Goal: Transaction & Acquisition: Purchase product/service

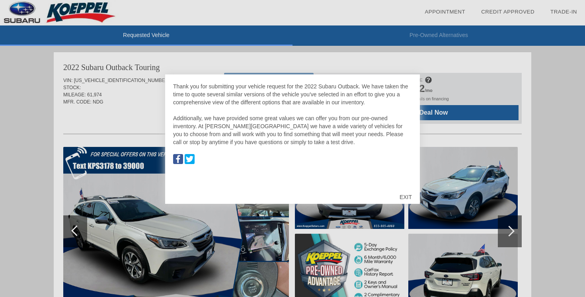
click at [403, 195] on div "EXIT" at bounding box center [406, 197] width 28 height 24
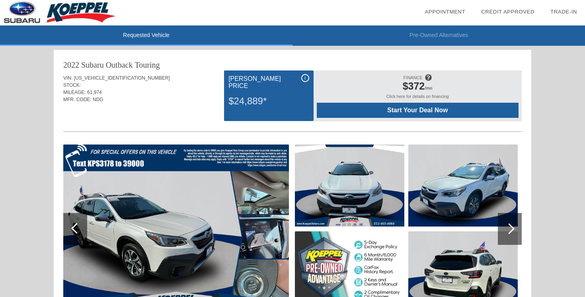
scroll to position [0, 0]
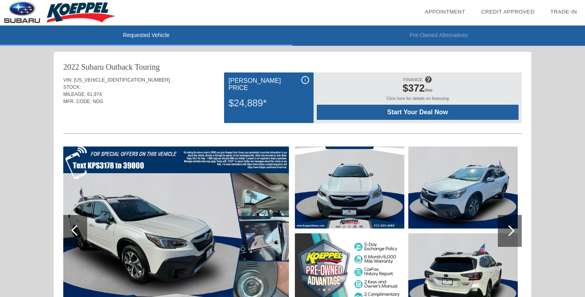
click at [443, 33] on li "Pre-Owned Alternatives" at bounding box center [439, 35] width 293 height 20
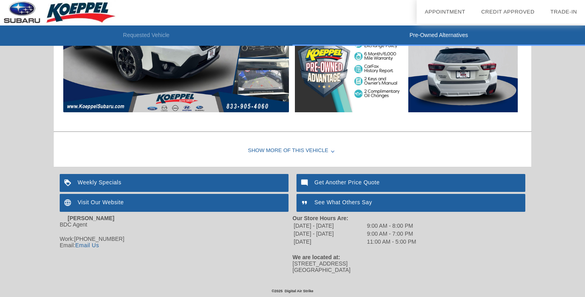
scroll to position [1017, 0]
click at [307, 182] on img at bounding box center [306, 183] width 18 height 18
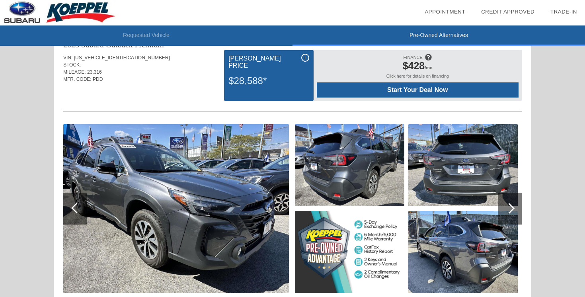
scroll to position [25, 0]
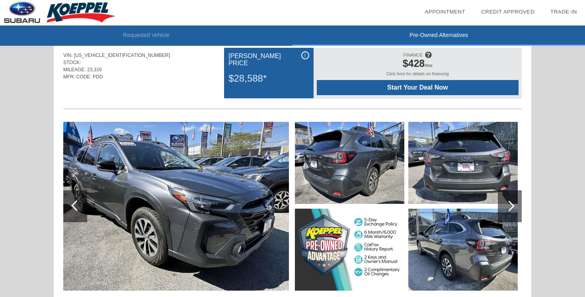
click at [148, 33] on li "Requested Vehicle" at bounding box center [146, 35] width 293 height 20
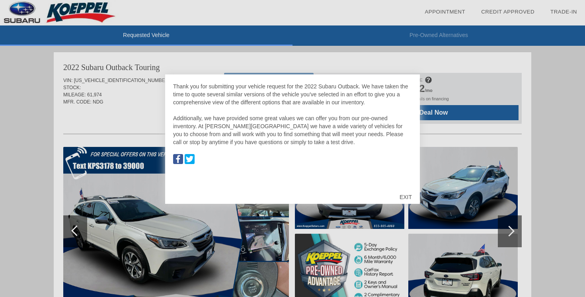
click at [411, 198] on div "EXIT" at bounding box center [406, 197] width 28 height 24
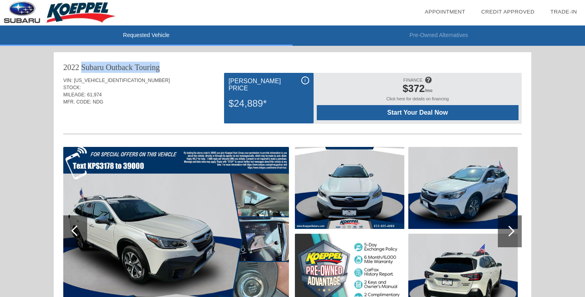
drag, startPoint x: 160, startPoint y: 68, endPoint x: 60, endPoint y: 68, distance: 100.4
click at [60, 68] on div "2022 Subaru Outback Touring VIN: [US_VEHICLE_IDENTIFICATION_NUMBER] STOCK: MILE…" at bounding box center [293, 273] width 478 height 443
copy div "2022 Subaru Outback Touring"
click at [138, 78] on div "VIN: [US_VEHICLE_IDENTIFICATION_NUMBER]" at bounding box center [292, 80] width 459 height 7
click at [388, 111] on span "Start Your Deal Now" at bounding box center [418, 112] width 182 height 7
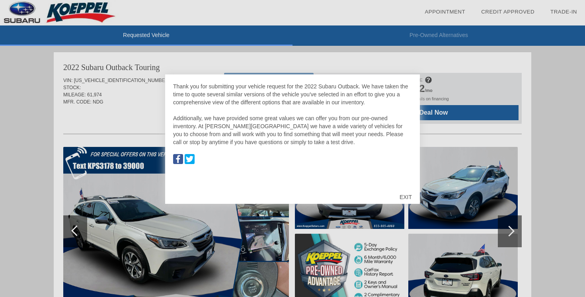
click at [402, 195] on div "EXIT" at bounding box center [406, 197] width 28 height 24
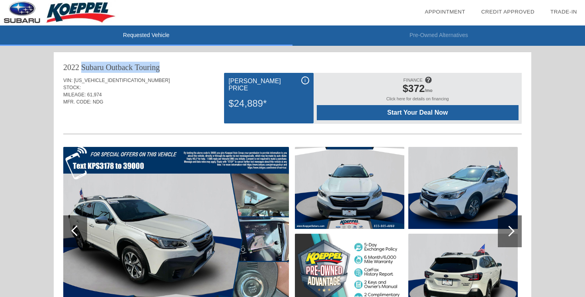
drag, startPoint x: 160, startPoint y: 65, endPoint x: 70, endPoint y: 58, distance: 90.7
click at [70, 58] on div "2022 Subaru Outback Touring VIN: 4S4BTAPC2N3113178 STOCK: MILEAGE: 61,974 MFR. …" at bounding box center [293, 273] width 478 height 443
copy div "2022 Subaru Outback Touring"
click at [141, 101] on div "MFR. CODE: NDG" at bounding box center [292, 101] width 459 height 7
click at [418, 206] on img at bounding box center [464, 188] width 110 height 82
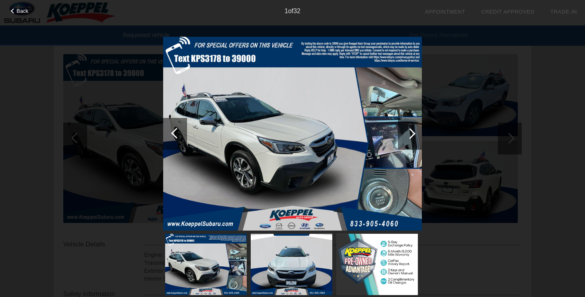
scroll to position [74, 0]
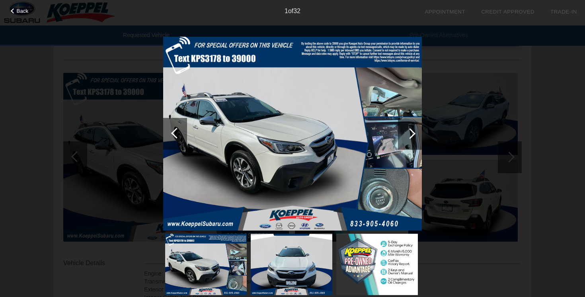
click at [413, 139] on div at bounding box center [410, 134] width 24 height 32
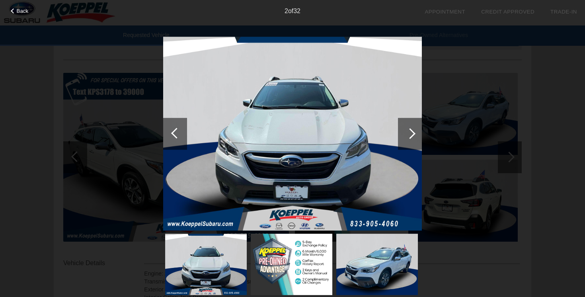
click at [413, 139] on div at bounding box center [410, 134] width 24 height 32
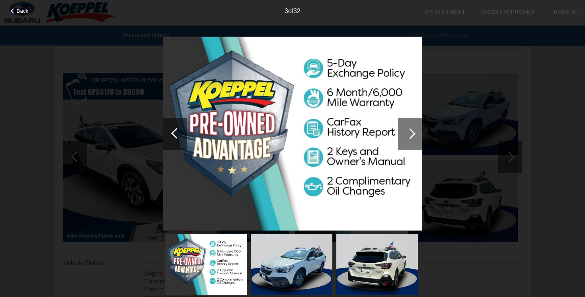
click at [413, 139] on div at bounding box center [410, 134] width 24 height 32
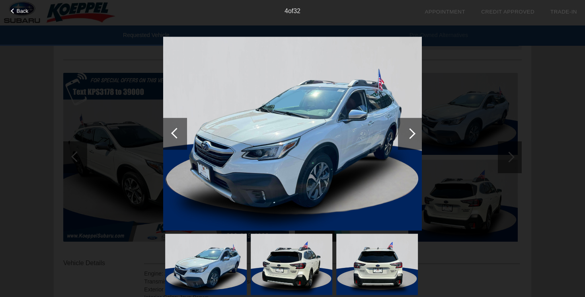
click at [413, 139] on div at bounding box center [410, 134] width 24 height 32
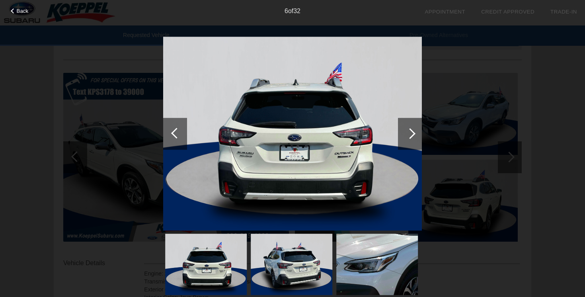
click at [413, 139] on div at bounding box center [410, 134] width 24 height 32
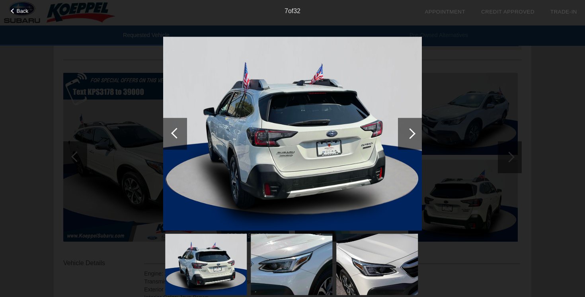
click at [413, 139] on div at bounding box center [410, 134] width 24 height 32
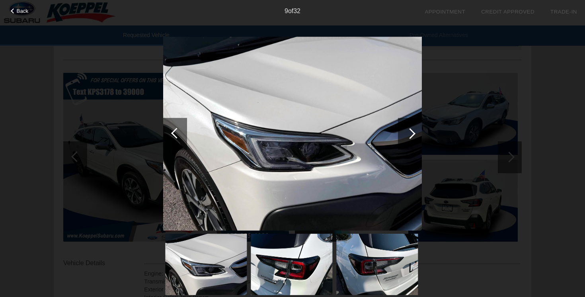
click at [413, 139] on div at bounding box center [410, 134] width 24 height 32
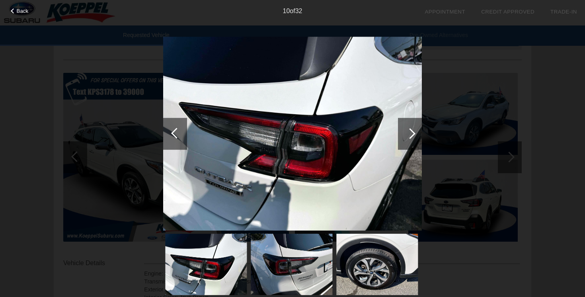
click at [413, 139] on div at bounding box center [410, 134] width 24 height 32
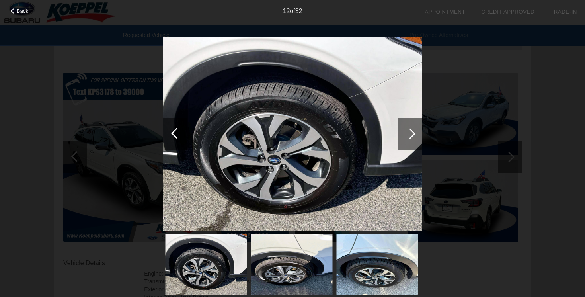
click at [413, 139] on div at bounding box center [410, 134] width 24 height 32
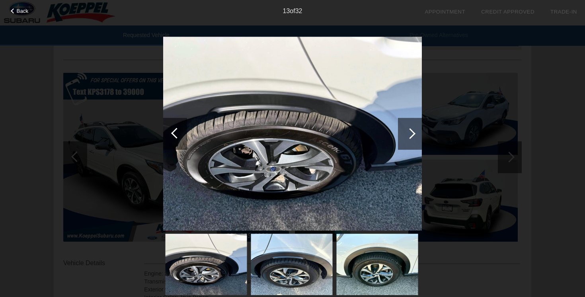
click at [413, 139] on div at bounding box center [410, 134] width 24 height 32
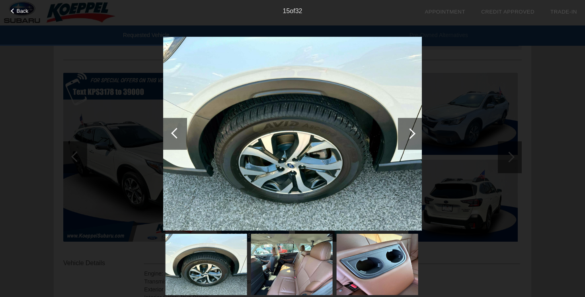
click at [413, 139] on div at bounding box center [410, 134] width 24 height 32
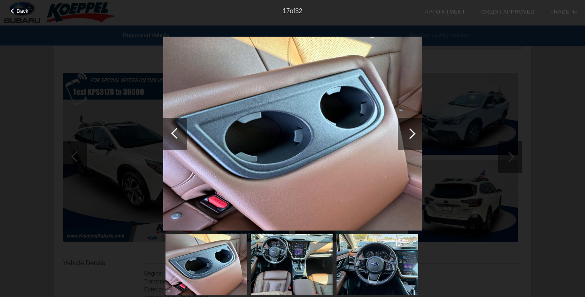
click at [413, 139] on div at bounding box center [410, 134] width 24 height 32
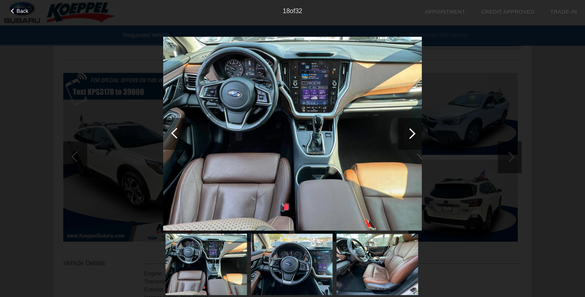
click at [413, 139] on div at bounding box center [410, 134] width 24 height 32
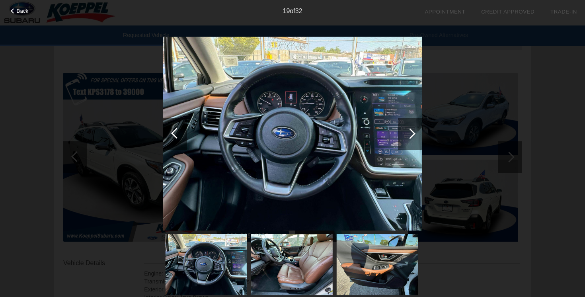
click at [413, 139] on div at bounding box center [410, 134] width 24 height 32
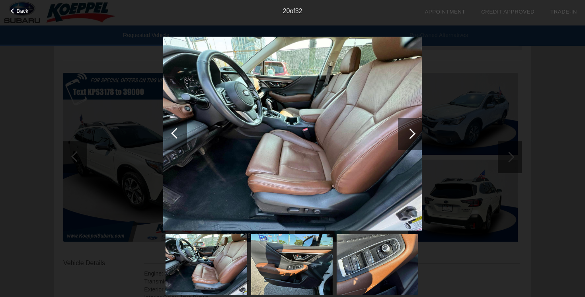
click at [510, 30] on div "Back 20 of 32" at bounding box center [292, 148] width 585 height 297
click at [24, 6] on div "20 of 32" at bounding box center [292, 8] width 585 height 16
click at [21, 9] on span "Back" at bounding box center [23, 11] width 12 height 6
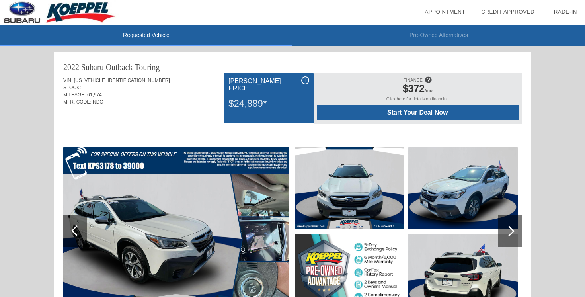
scroll to position [0, 0]
drag, startPoint x: 270, startPoint y: 137, endPoint x: 270, endPoint y: 131, distance: 6.0
click at [270, 131] on div "VIN: 4S4BTAPC2N3113178 STOCK: MILEAGE: 61,974 MFR. CODE: NDG i Koeppel Price $2…" at bounding box center [292, 203] width 459 height 260
click at [352, 221] on img at bounding box center [350, 188] width 110 height 82
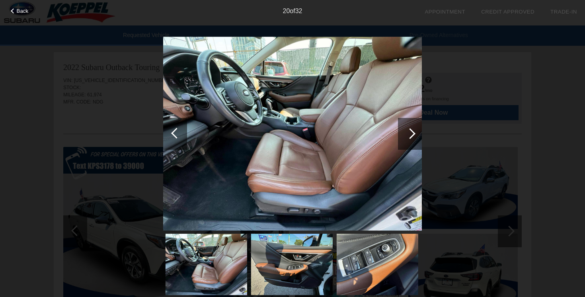
click at [113, 97] on div "Back 20 of 32" at bounding box center [292, 148] width 585 height 297
click at [24, 9] on span "Back" at bounding box center [23, 11] width 12 height 6
